Goal: Task Accomplishment & Management: Manage account settings

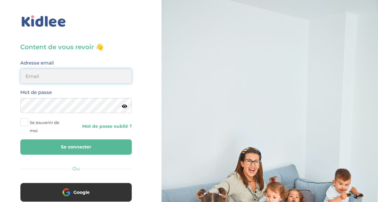
type input "adjoba.hoimian@gmail.com"
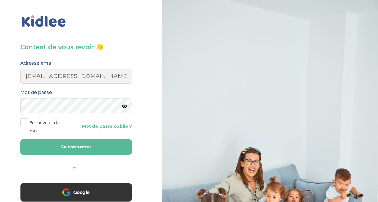
click at [104, 144] on button "Se connecter" at bounding box center [76, 146] width 112 height 15
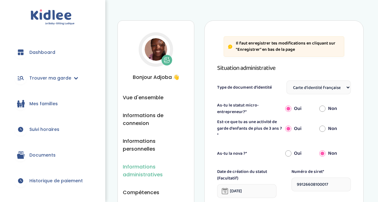
select select "Carte d'identité française ou Passeport français daté de moins de 5 ans"
click at [35, 51] on span "Dashboard" at bounding box center [42, 52] width 26 height 7
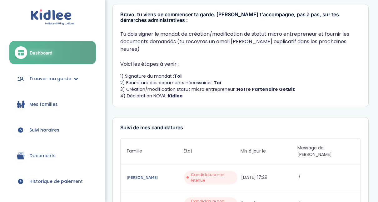
scroll to position [17, 0]
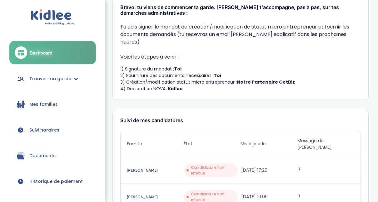
click at [51, 105] on span "Mes familles" at bounding box center [43, 104] width 28 height 7
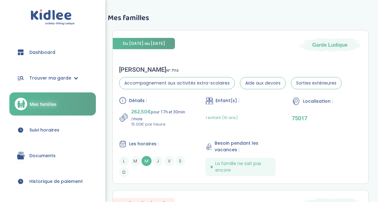
click at [43, 127] on span "Suivi horaires" at bounding box center [44, 130] width 30 height 7
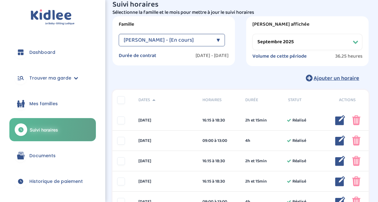
scroll to position [12, 0]
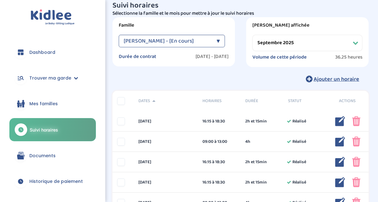
click at [355, 43] on select "Filtrer par mois septembre 2025 octobre 2025 novembre 2025 décembre 2025 janvie…" at bounding box center [307, 43] width 110 height 16
click at [252, 35] on select "Filtrer par mois septembre 2025 octobre 2025 novembre 2025 décembre 2025 janvie…" at bounding box center [307, 43] width 110 height 16
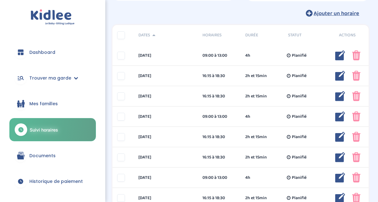
scroll to position [3, 0]
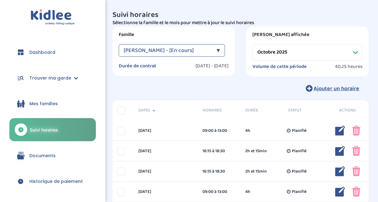
click at [194, 51] on span "Leyne Mory Clémence - [En cours]" at bounding box center [159, 50] width 70 height 12
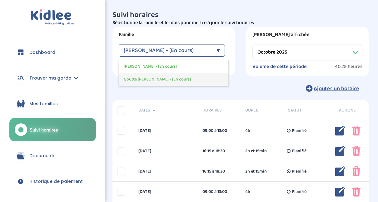
click at [167, 77] on span "Goutte Florence - [En cours]" at bounding box center [157, 79] width 67 height 7
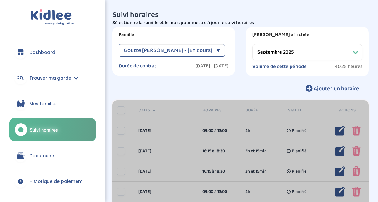
scroll to position [0, 0]
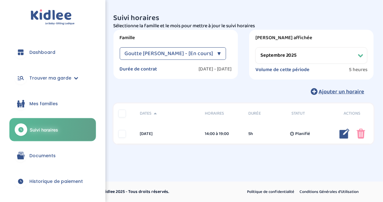
click at [313, 33] on div "Période affichée Filtrer par mois septembre 2025 octobre 2025 novembre 2025 déc…" at bounding box center [311, 55] width 124 height 50
click at [223, 51] on div "Goutte Florence - [En cours] ▼" at bounding box center [173, 53] width 106 height 12
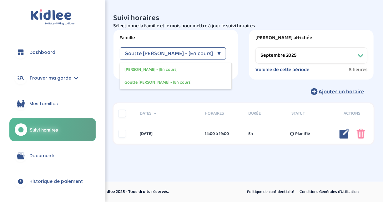
click at [302, 59] on select "Filtrer par mois septembre 2025 octobre 2025 novembre 2025 décembre 2025 janvie…" at bounding box center [311, 55] width 112 height 16
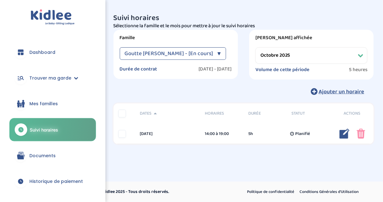
click at [255, 47] on select "Filtrer par mois septembre 2025 octobre 2025 novembre 2025 décembre 2025 janvie…" at bounding box center [311, 55] width 112 height 16
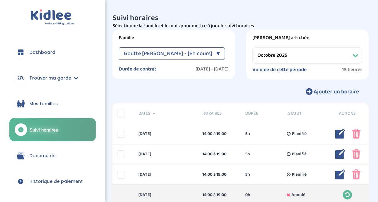
click at [352, 56] on select "Filtrer par mois septembre 2025 octobre 2025 novembre 2025 décembre 2025 janvie…" at bounding box center [307, 55] width 110 height 16
click at [252, 47] on select "Filtrer par mois septembre 2025 octobre 2025 novembre 2025 décembre 2025 janvie…" at bounding box center [307, 55] width 110 height 16
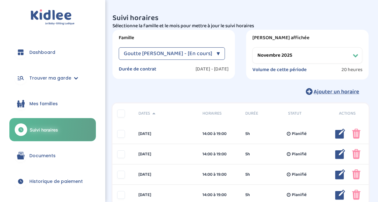
click at [217, 49] on div "▼" at bounding box center [218, 53] width 3 height 12
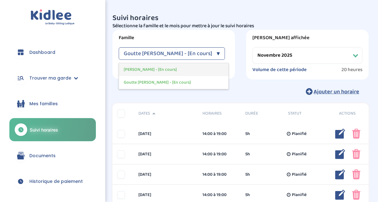
click at [177, 69] on span "Leyne Mory Clémence - [En cours]" at bounding box center [150, 69] width 53 height 7
select select "septembre 2025"
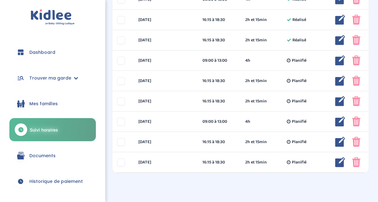
scroll to position [220, 0]
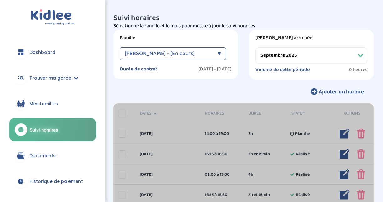
select select "septembre 2025"
